Goal: Information Seeking & Learning: Learn about a topic

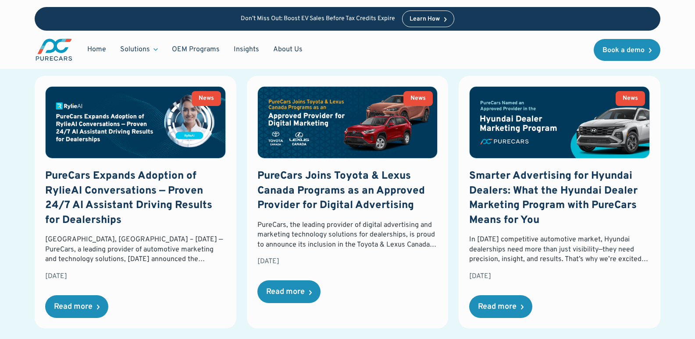
scroll to position [1272, 0]
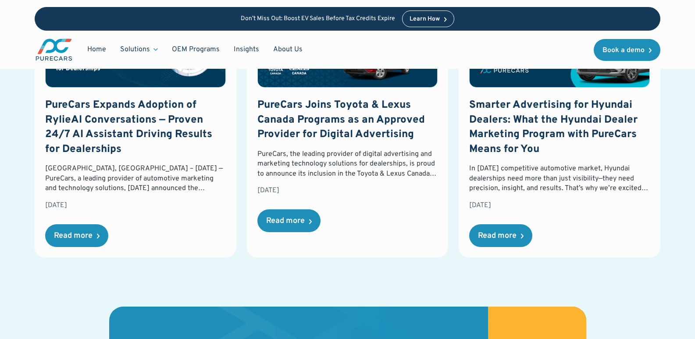
click at [73, 63] on div "Home Solutions Solutions for Dealers Overview PureCars offers everything dealer…" at bounding box center [348, 50] width 626 height 38
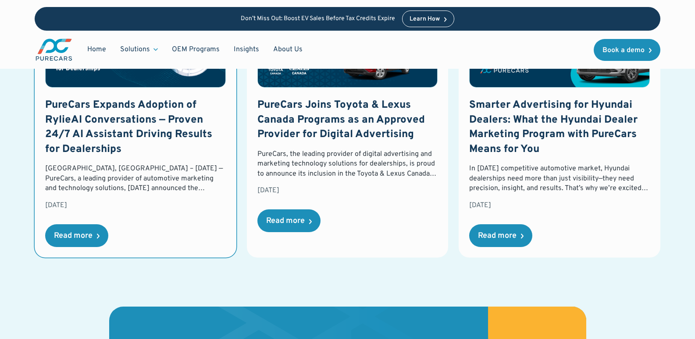
click at [232, 85] on link "News PureCars Expands Adoption of RylieAI Conversations — Proven 24/7 AI Assist…" at bounding box center [136, 131] width 202 height 253
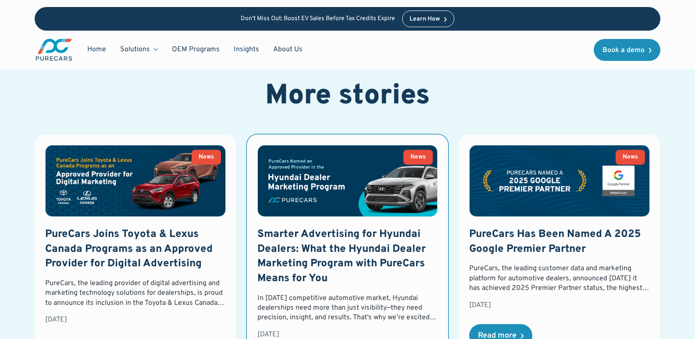
scroll to position [1184, 0]
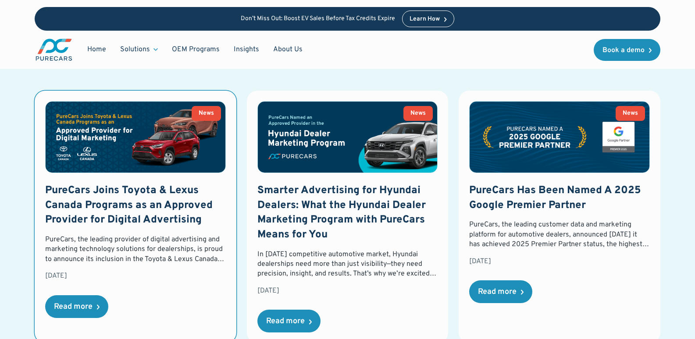
click at [171, 126] on img at bounding box center [136, 137] width 180 height 71
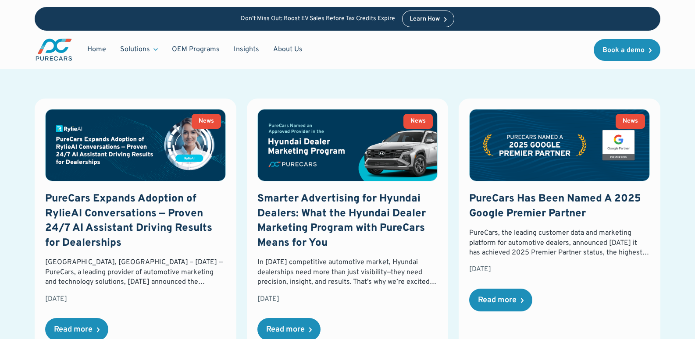
scroll to position [1096, 0]
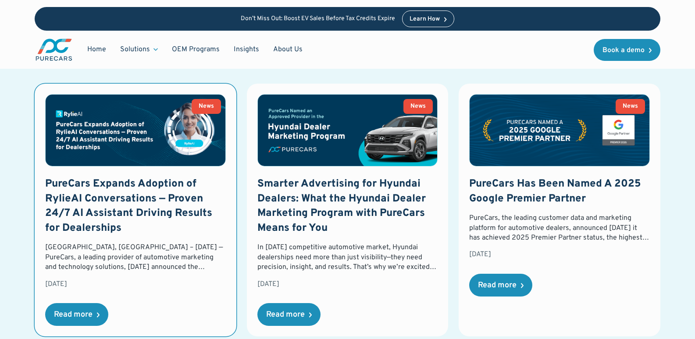
click at [146, 319] on div "PureCars Expands Adoption of RylieAI Conversations — Proven 24/7 AI Assistant D…" at bounding box center [135, 251] width 181 height 149
